Goal: Information Seeking & Learning: Learn about a topic

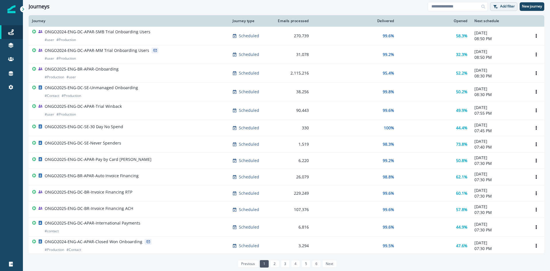
click at [496, 5] on icon "button" at bounding box center [494, 6] width 5 height 5
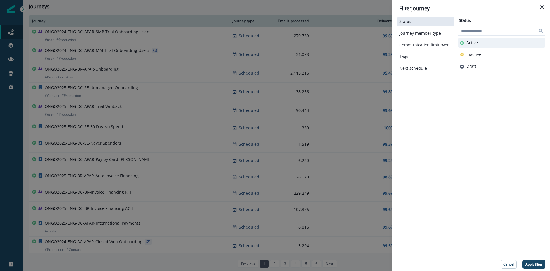
click at [480, 42] on button "Active" at bounding box center [501, 42] width 83 height 5
click at [539, 262] on p "Apply filter" at bounding box center [533, 264] width 17 height 4
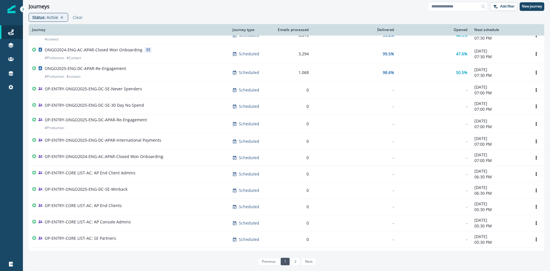
scroll to position [295, 0]
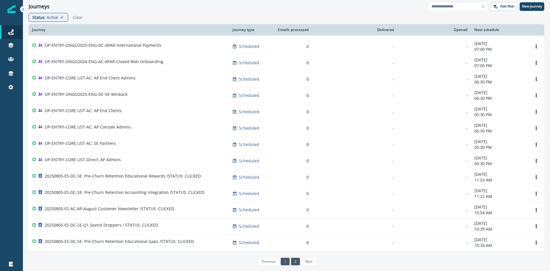
click at [293, 260] on link "2" at bounding box center [295, 260] width 9 height 7
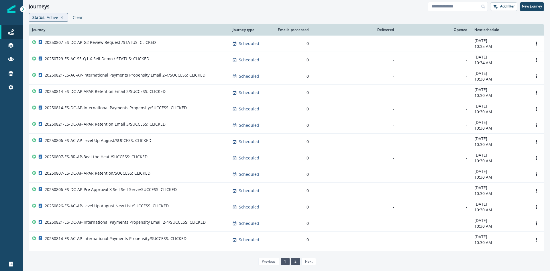
click at [287, 262] on link "1" at bounding box center [285, 260] width 9 height 7
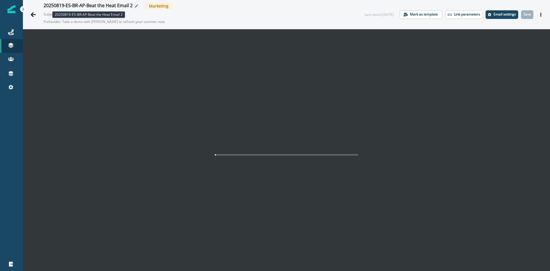
click at [96, 5] on div "20250819-ES-BR-AP-Beat the Heat Email 2" at bounding box center [88, 6] width 89 height 6
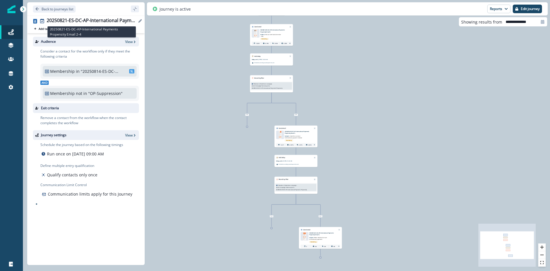
click at [100, 22] on div "20250821-ES-DC-AP-International Payments Propensity Email 2-4" at bounding box center [92, 21] width 90 height 6
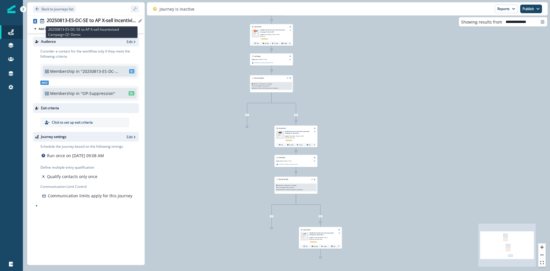
click at [109, 23] on div "20250813-ES-DC-SE to AP X-sell Incentivized Campaign Q1 Demo" at bounding box center [92, 21] width 90 height 6
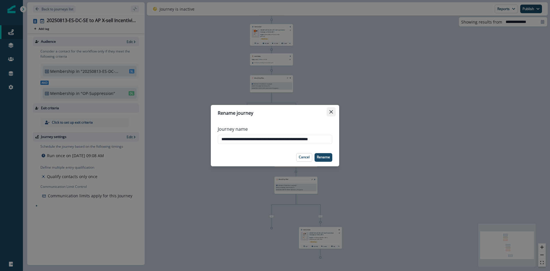
click at [330, 110] on icon "Close" at bounding box center [330, 111] width 3 height 3
